Goal: Book appointment/travel/reservation

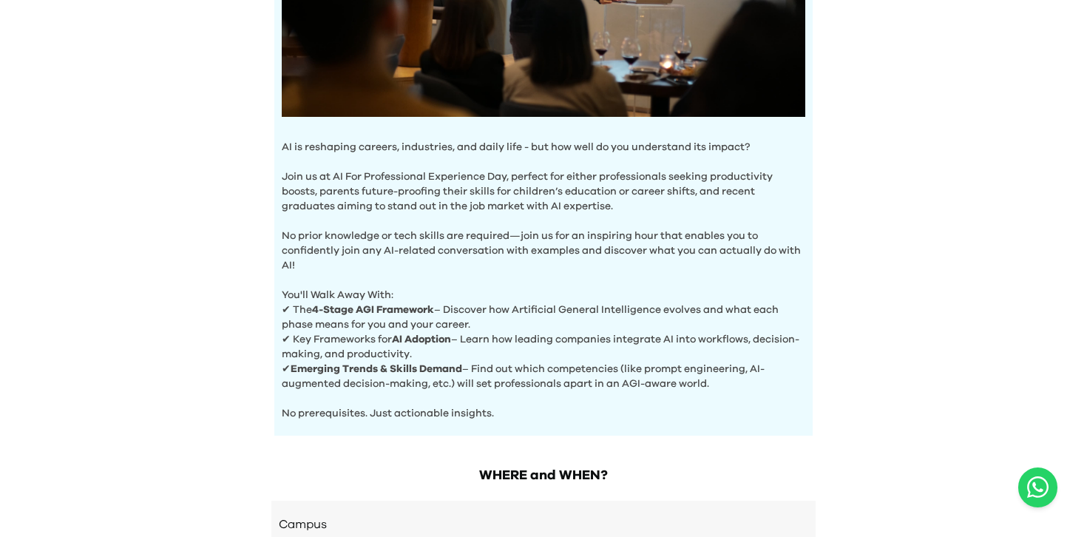
scroll to position [554, 0]
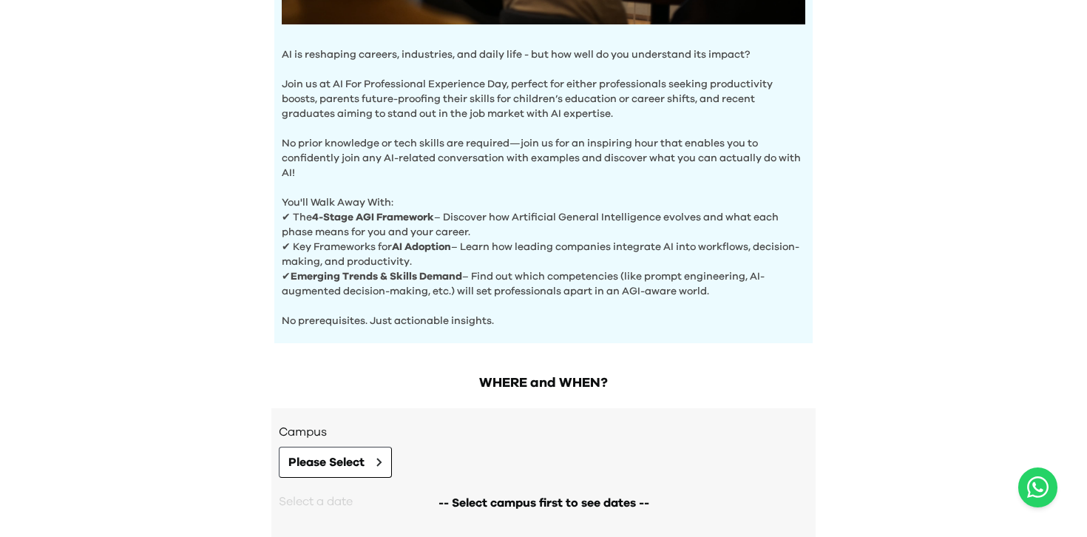
scroll to position [554, 0]
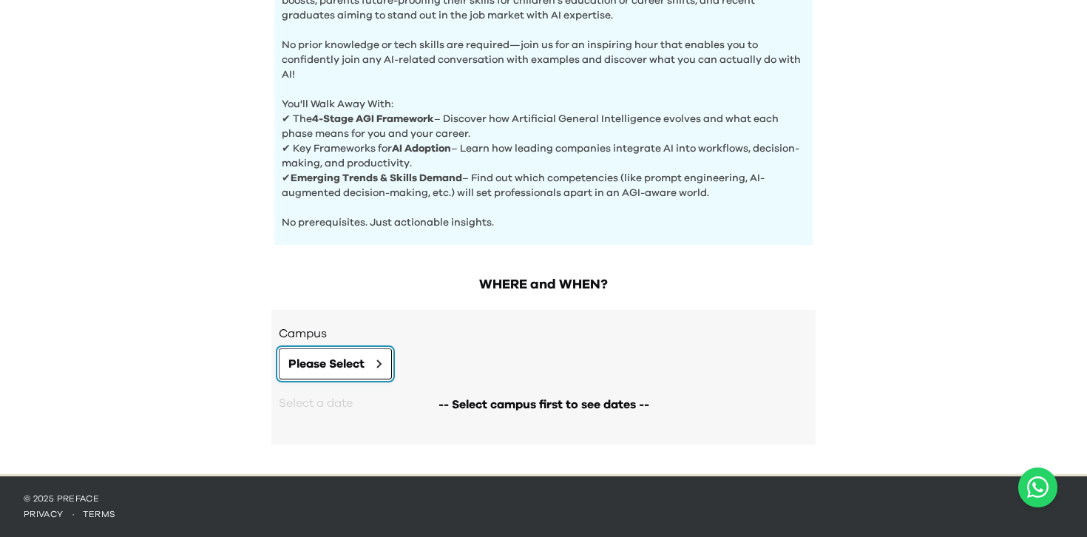
click at [359, 361] on span "Please Select" at bounding box center [326, 364] width 76 height 18
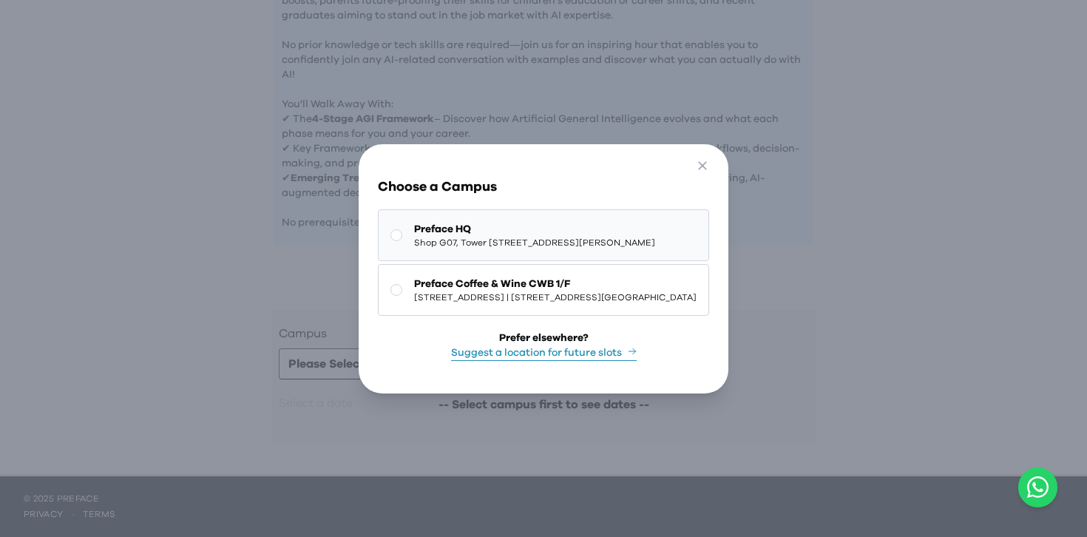
click at [414, 237] on span "Shop G07, Tower 535, 535 Jaffe Road, Causeway Bay | 銅鑼灣謝斐道535號Tower 535 地下G07號舖" at bounding box center [534, 243] width 241 height 12
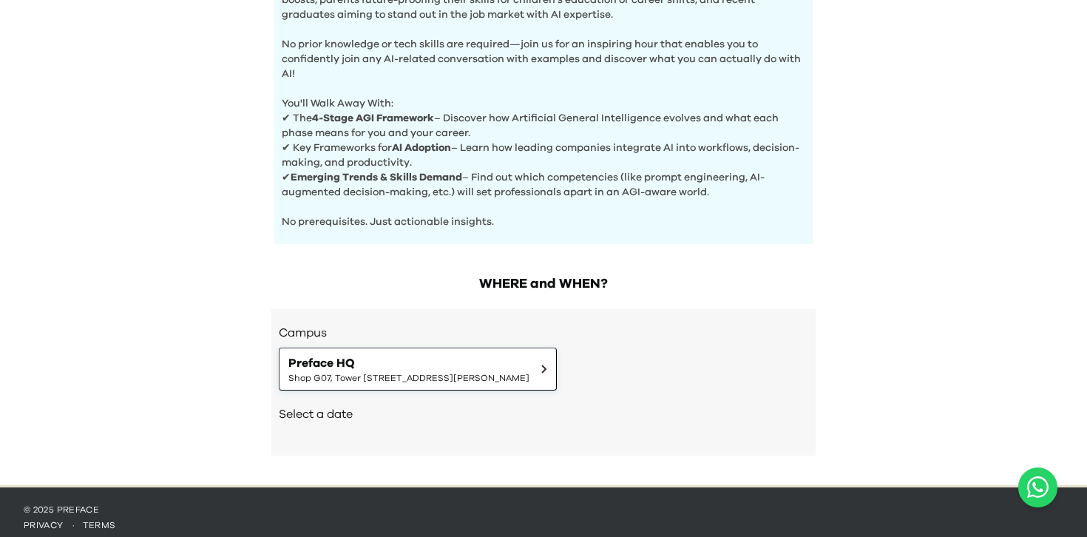
scroll to position [566, 0]
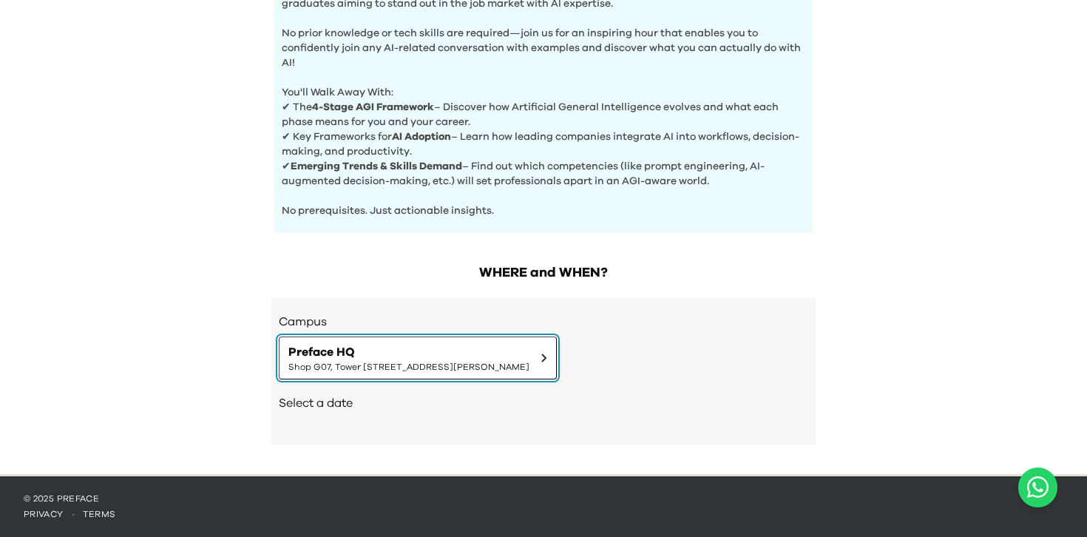
click at [478, 353] on span "Preface HQ" at bounding box center [408, 352] width 241 height 18
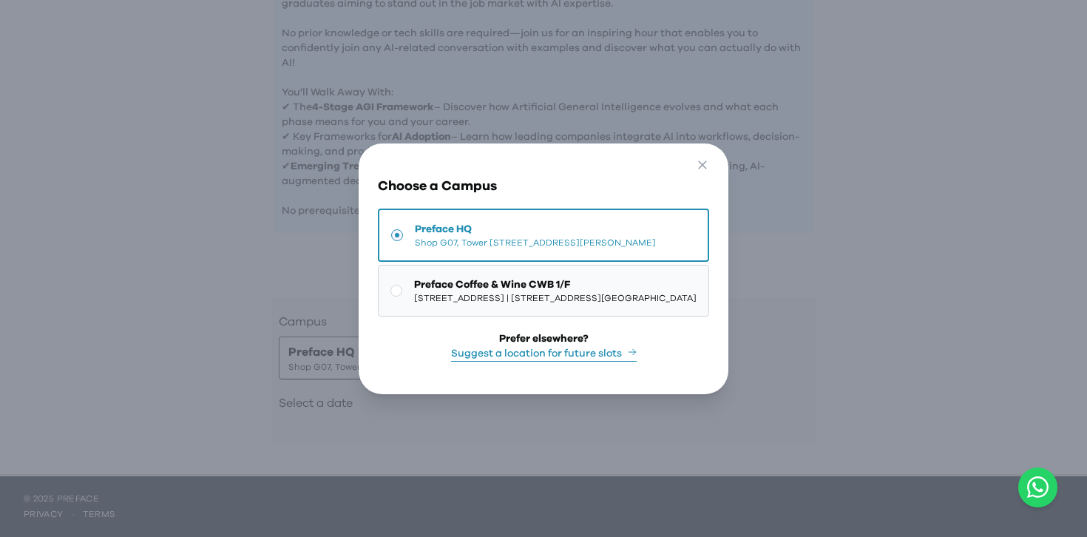
click at [474, 311] on button "Preface Coffee & Wine CWB 1/F 1/F, The Sharp, 11 Sharp Street East, Causeway Ba…" at bounding box center [543, 291] width 331 height 52
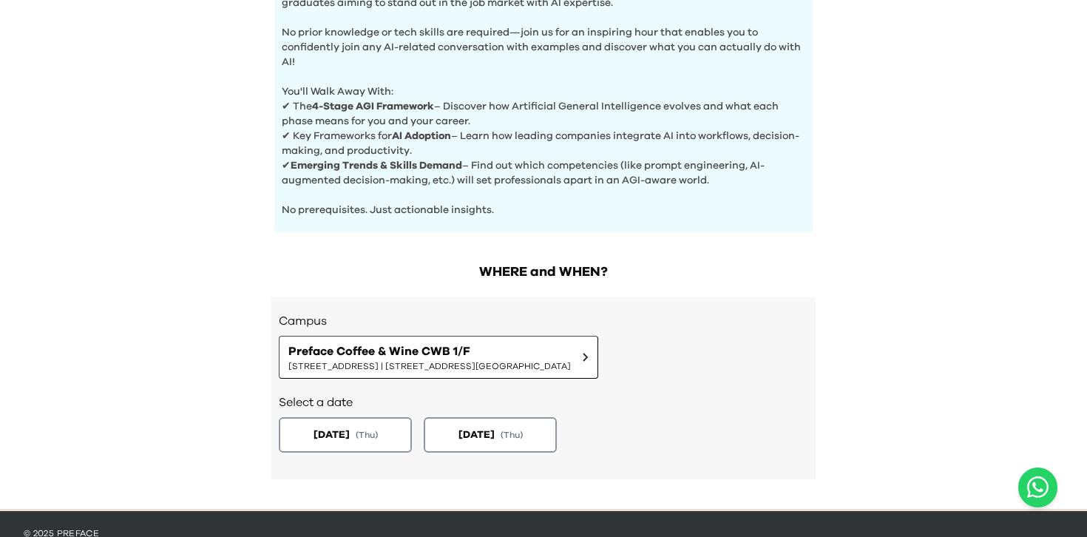
scroll to position [601, 0]
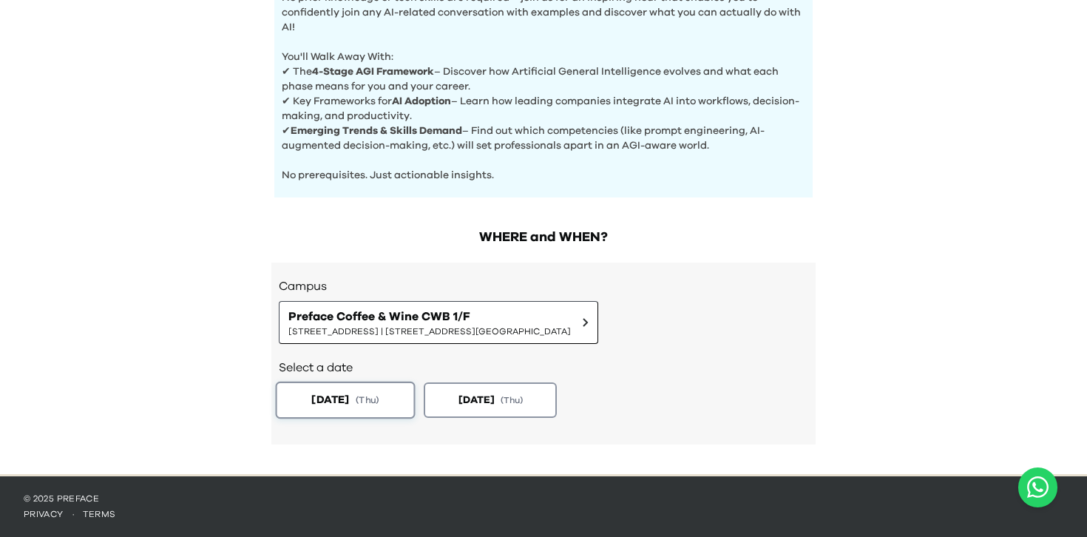
click at [375, 405] on span "( Thu )" at bounding box center [368, 399] width 24 height 13
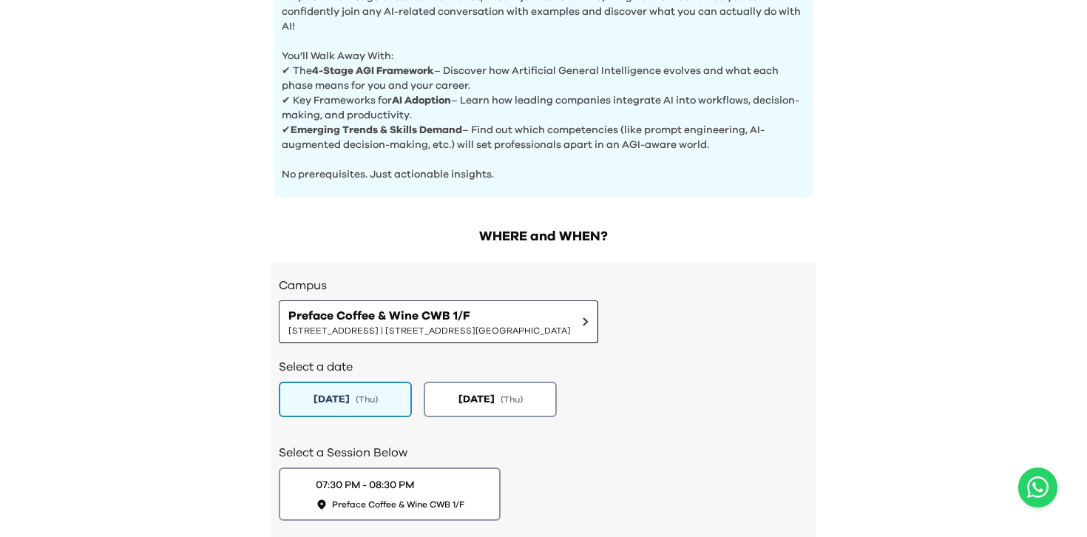
click at [502, 424] on div "Select a date 2025-09-04 ( Thu ) 2025-09-18 ( Thu )" at bounding box center [543, 386] width 529 height 86
click at [494, 402] on span "2025-09-18" at bounding box center [475, 399] width 38 height 16
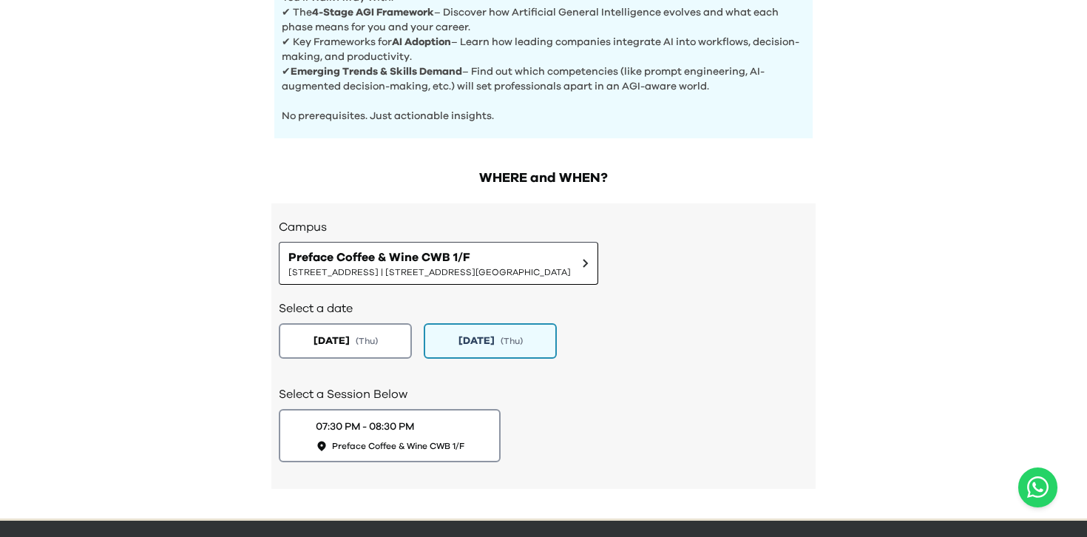
scroll to position [662, 0]
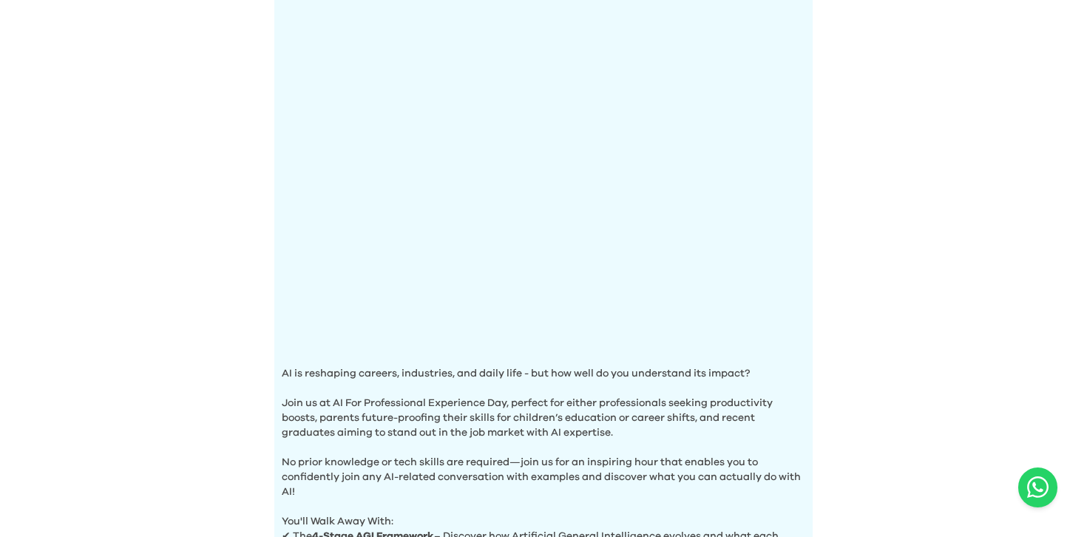
scroll to position [186, 0]
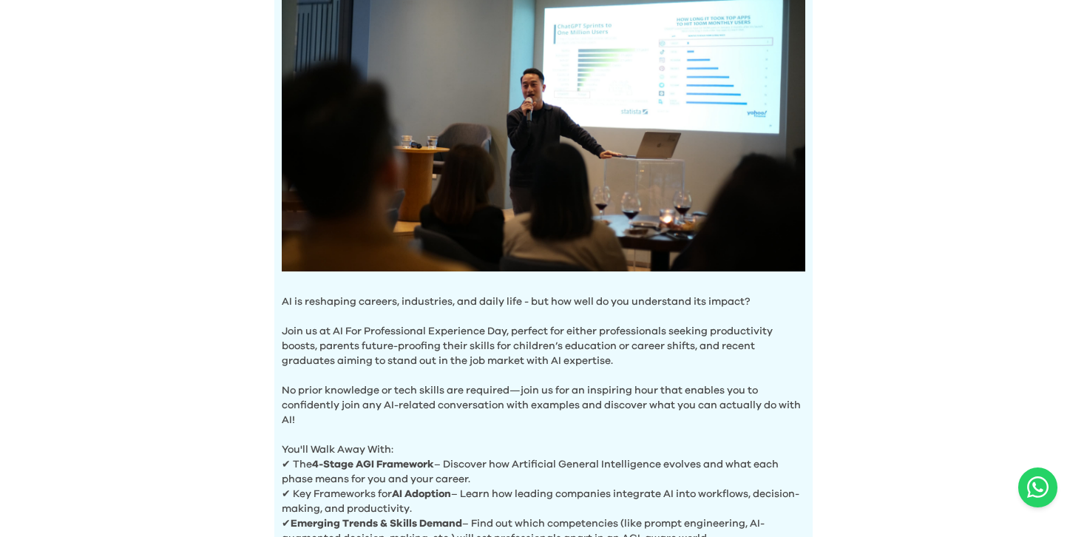
scroll to position [554, 0]
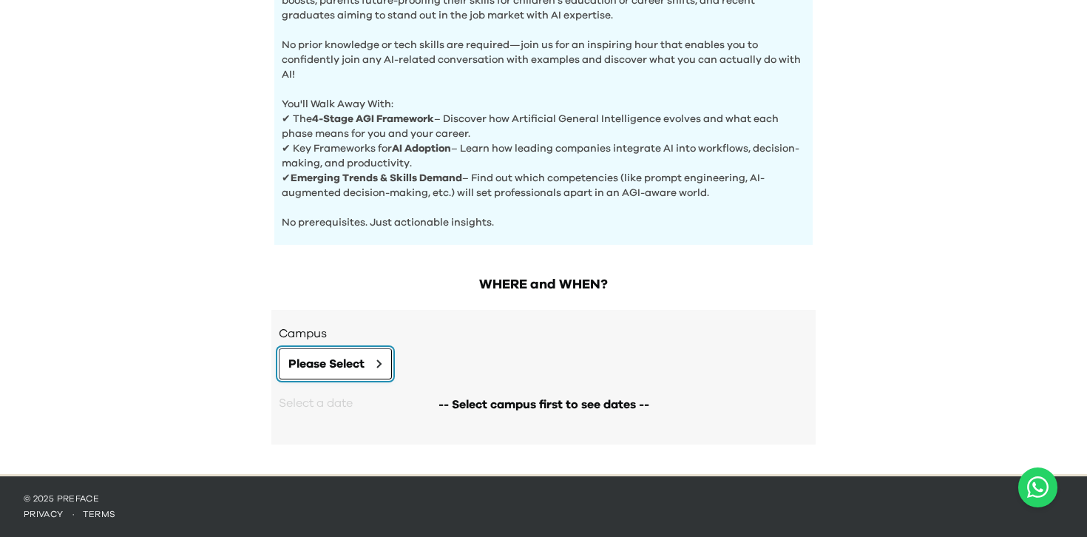
click at [331, 351] on button "Please Select" at bounding box center [335, 363] width 113 height 31
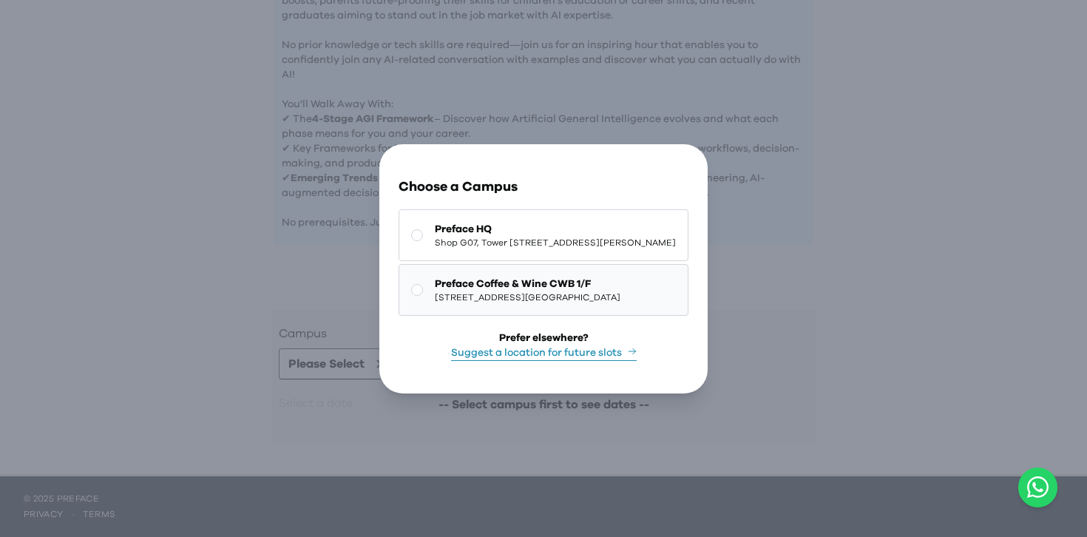
click at [478, 283] on span "Preface Coffee & Wine CWB 1/F" at bounding box center [528, 284] width 186 height 15
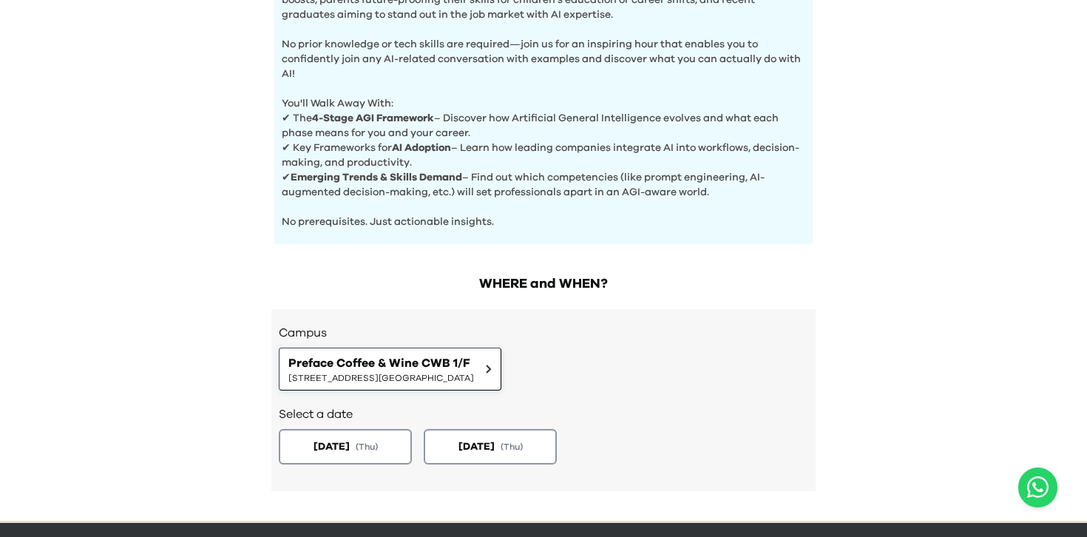
scroll to position [601, 0]
